Goal: Check status

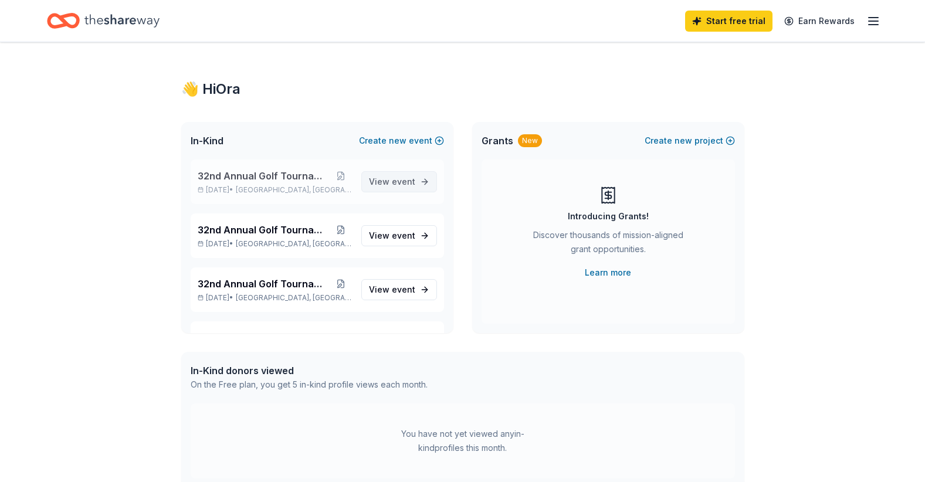
click at [392, 182] on span "event" at bounding box center [403, 182] width 23 height 10
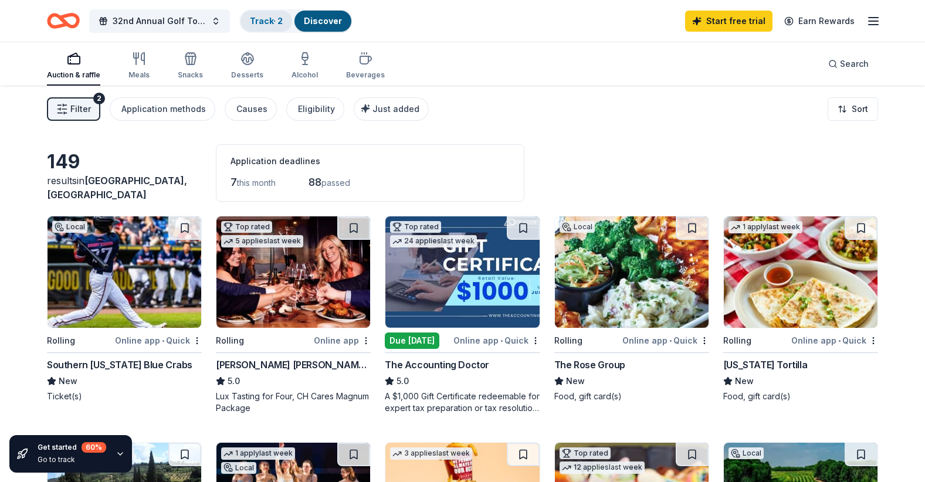
click at [268, 21] on link "Track · 2" at bounding box center [266, 21] width 33 height 10
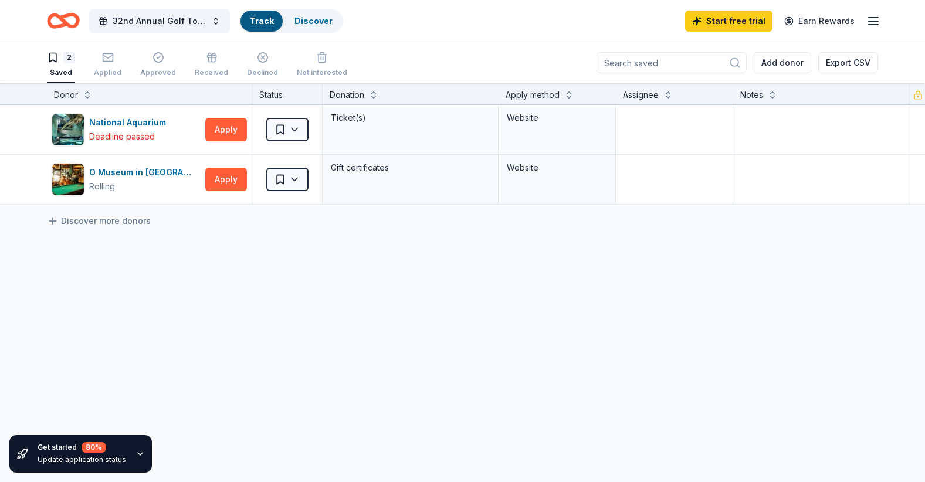
scroll to position [1, 0]
click at [111, 68] on div "Applied" at bounding box center [108, 71] width 28 height 9
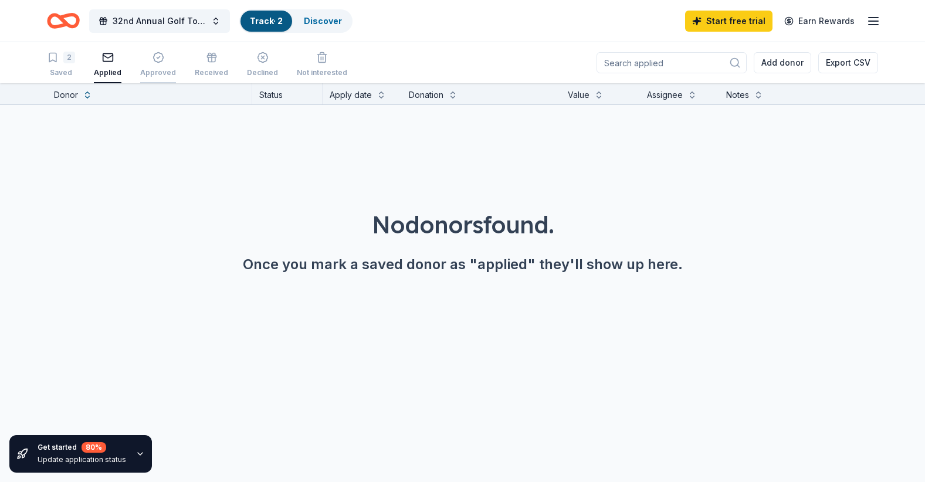
click at [155, 62] on icon "button" at bounding box center [158, 58] width 10 height 10
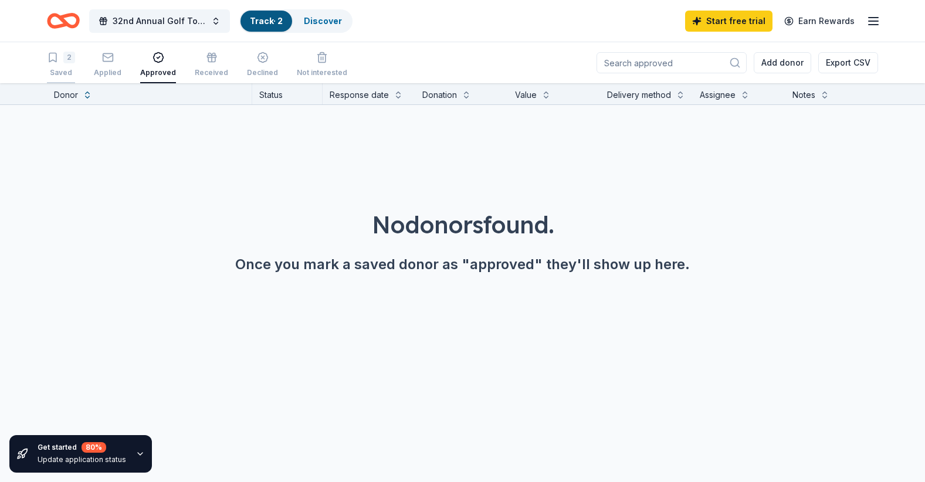
click at [58, 72] on div "Saved" at bounding box center [61, 72] width 28 height 9
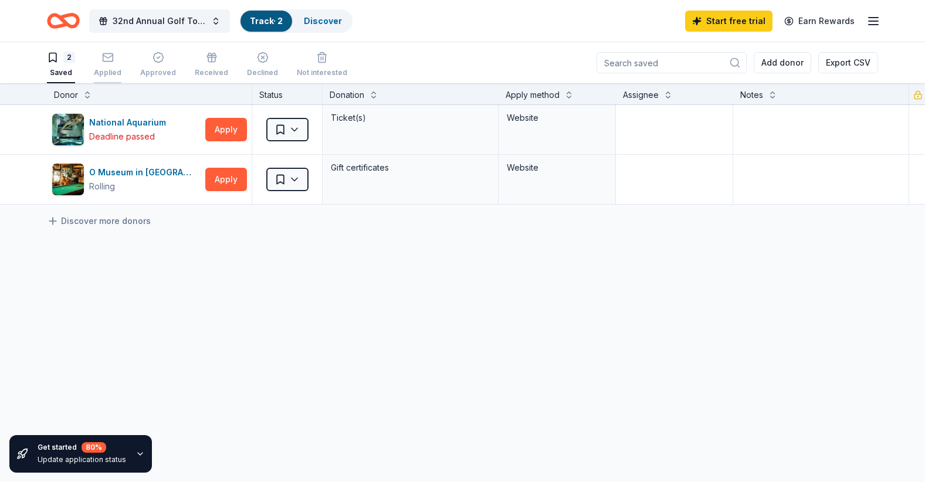
click at [102, 71] on div "Applied" at bounding box center [108, 72] width 28 height 9
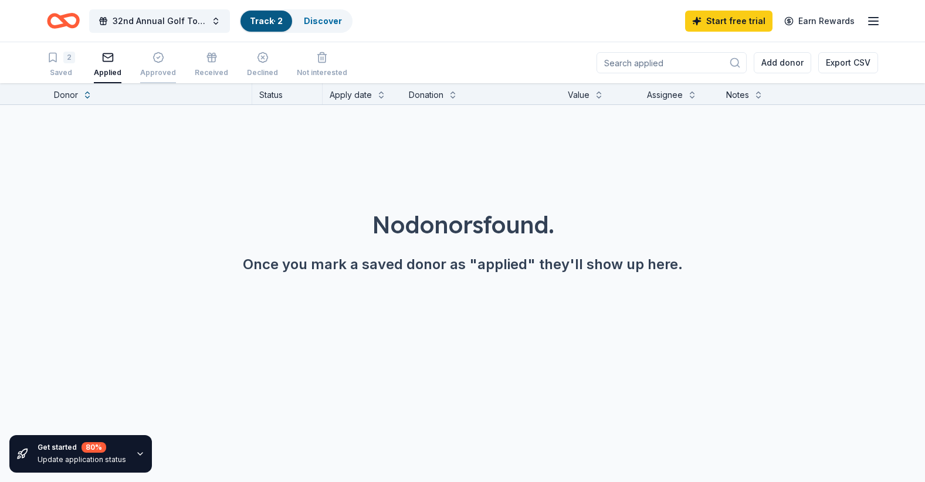
click at [150, 68] on div "Approved" at bounding box center [158, 72] width 36 height 9
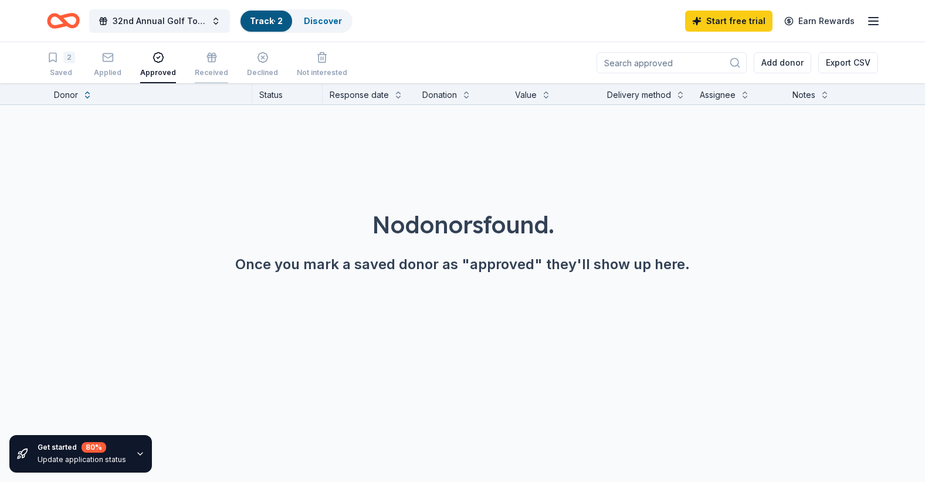
click at [204, 67] on div "Received" at bounding box center [211, 65] width 33 height 26
